Goal: Task Accomplishment & Management: Manage account settings

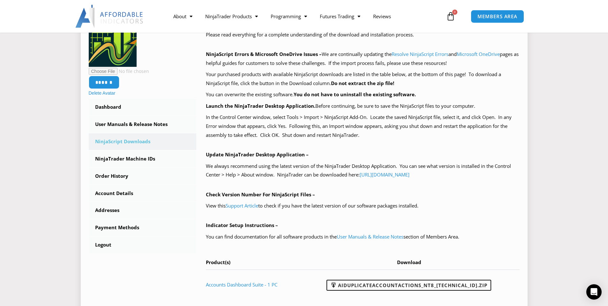
scroll to position [96, 0]
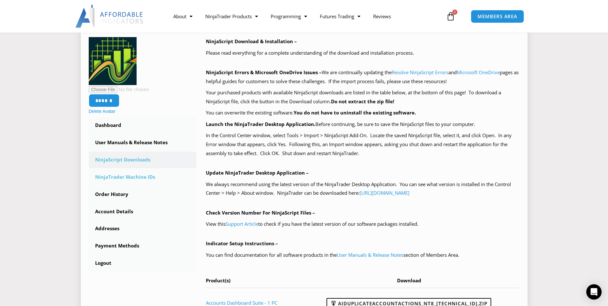
click at [112, 175] on link "NinjaTrader Machine IDs" at bounding box center [143, 177] width 108 height 17
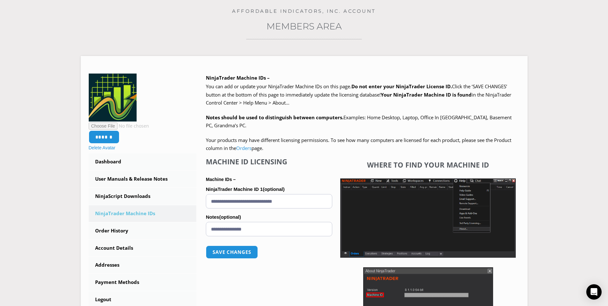
scroll to position [64, 0]
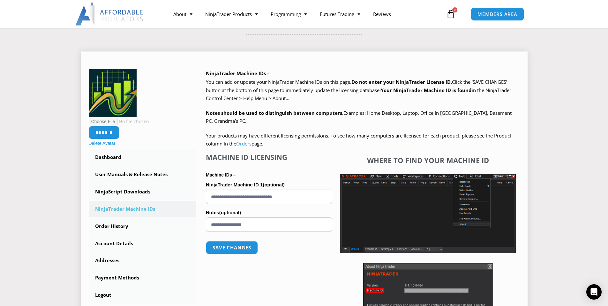
click at [311, 194] on input "**********" at bounding box center [269, 196] width 126 height 14
click at [138, 193] on link "NinjaScript Downloads" at bounding box center [143, 191] width 108 height 17
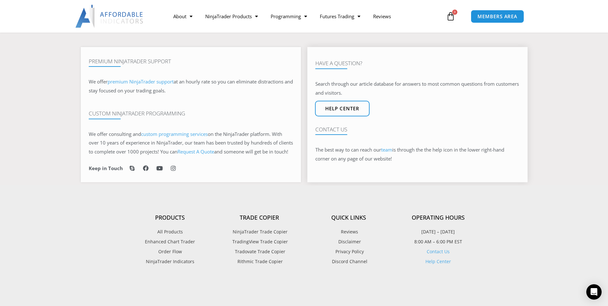
scroll to position [255, 0]
